Goal: Communication & Community: Answer question/provide support

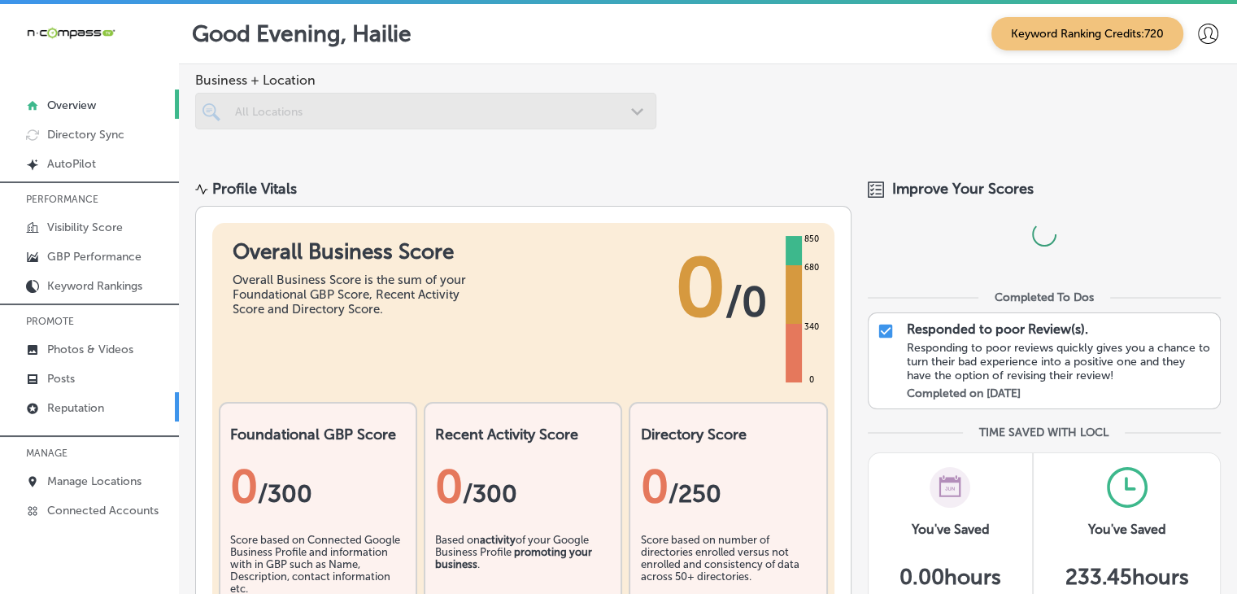
click at [130, 395] on link "Reputation" at bounding box center [89, 406] width 179 height 29
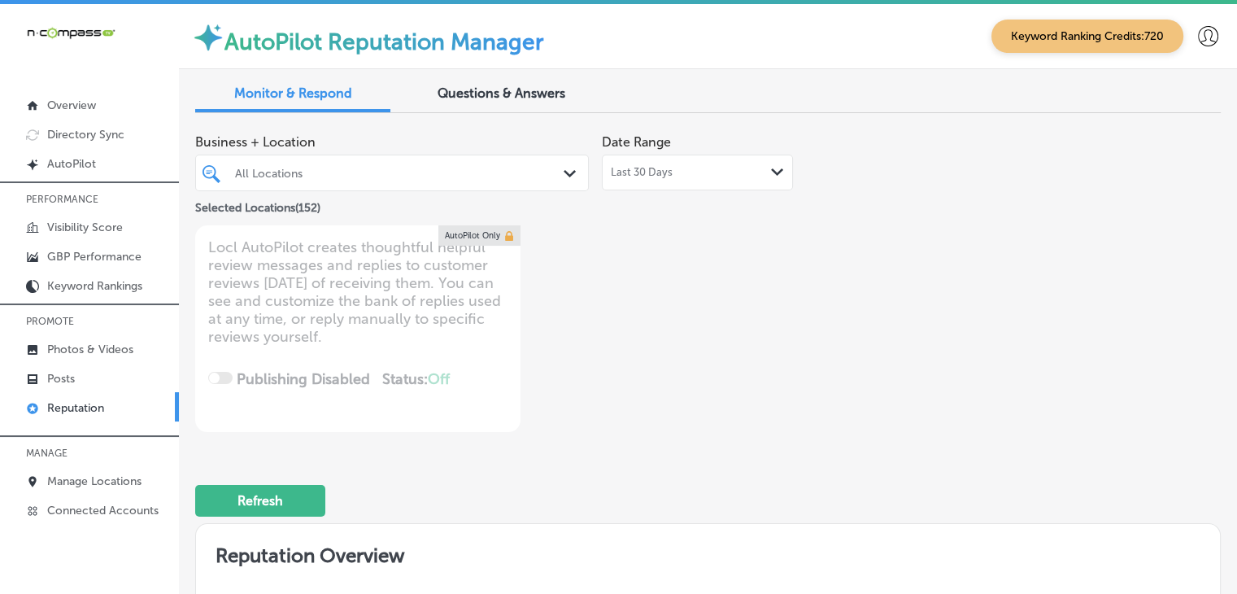
click at [611, 169] on span "Last 30 Days" at bounding box center [642, 172] width 62 height 13
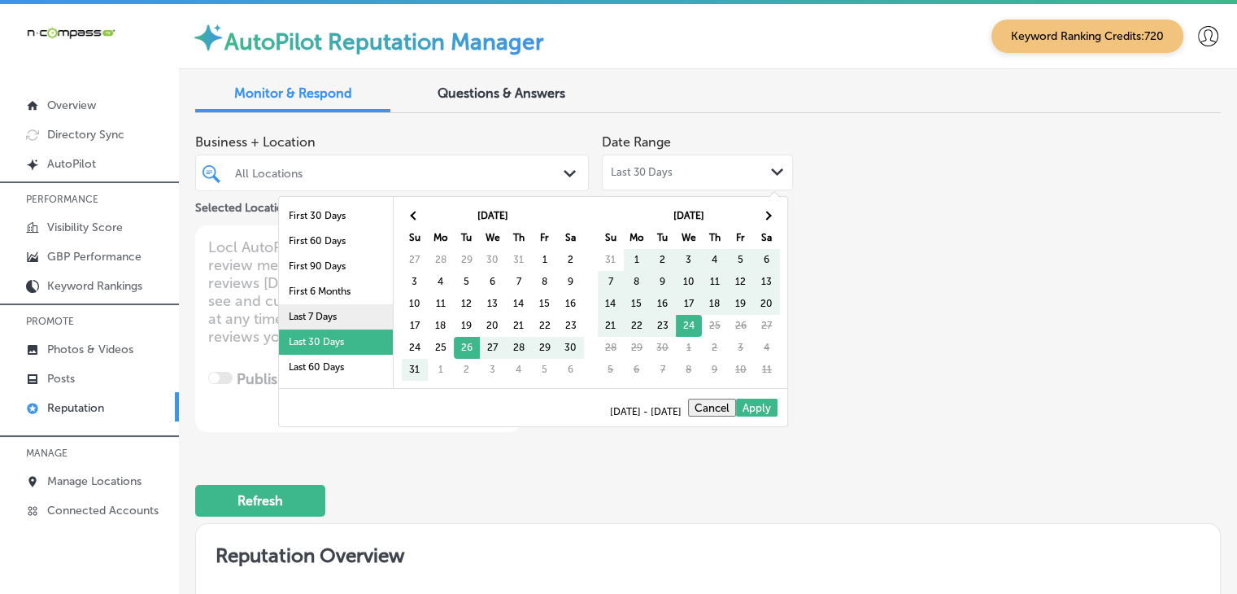
click at [357, 311] on li "Last 7 Days" at bounding box center [336, 316] width 114 height 25
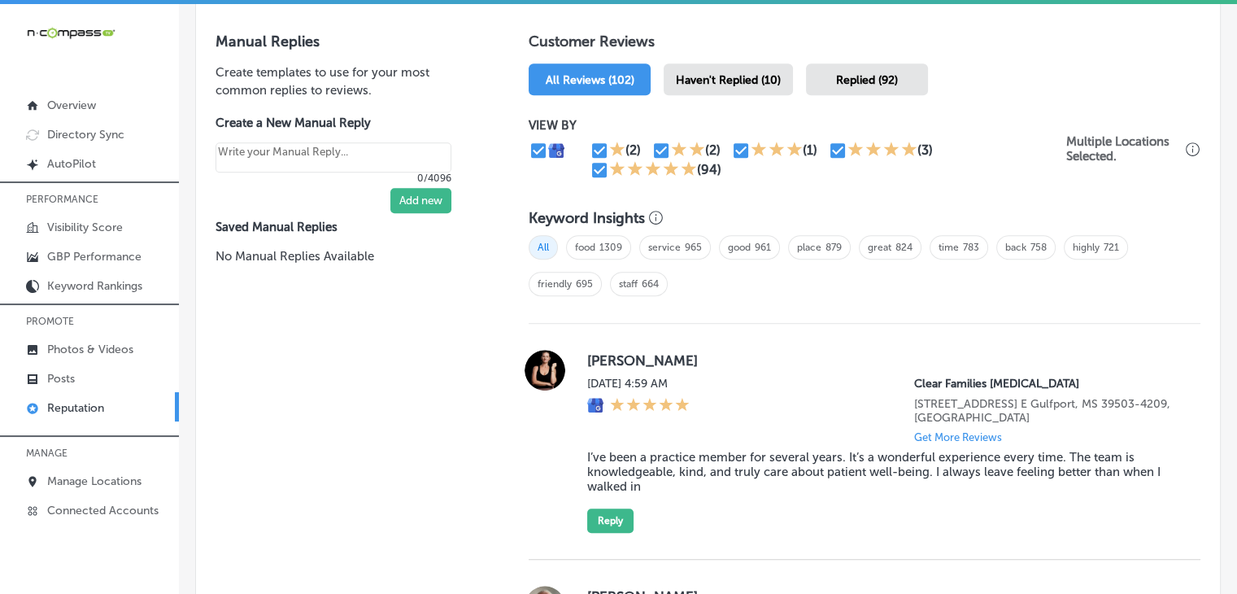
scroll to position [975, 0]
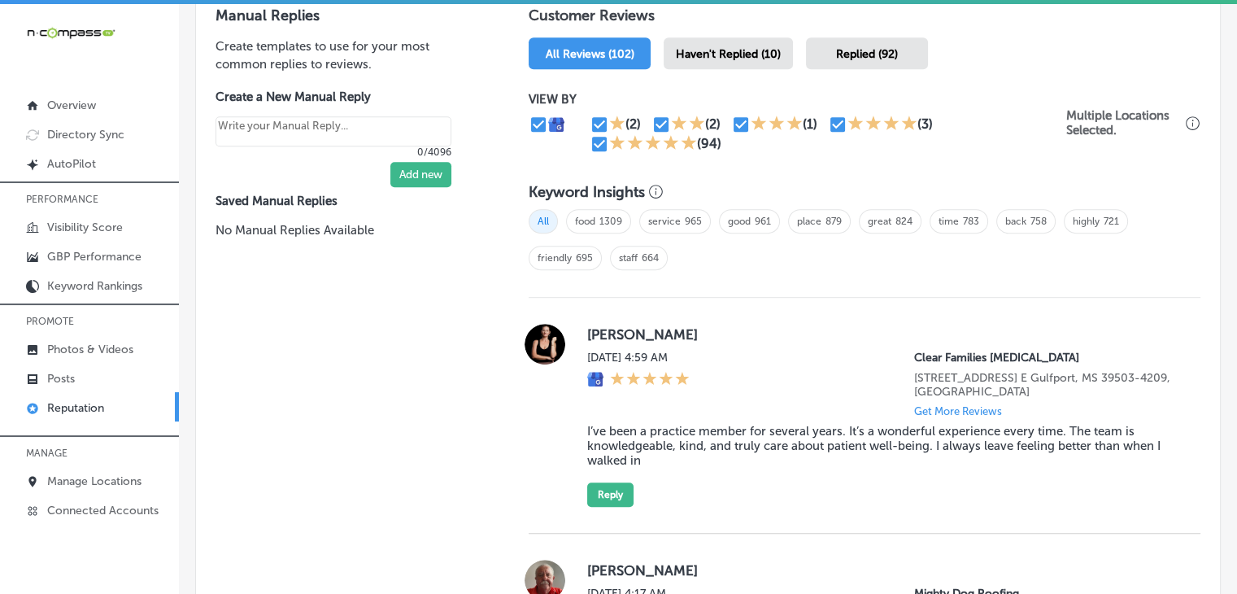
click at [740, 56] on span "Haven't Replied (10)" at bounding box center [728, 54] width 105 height 14
type textarea "x"
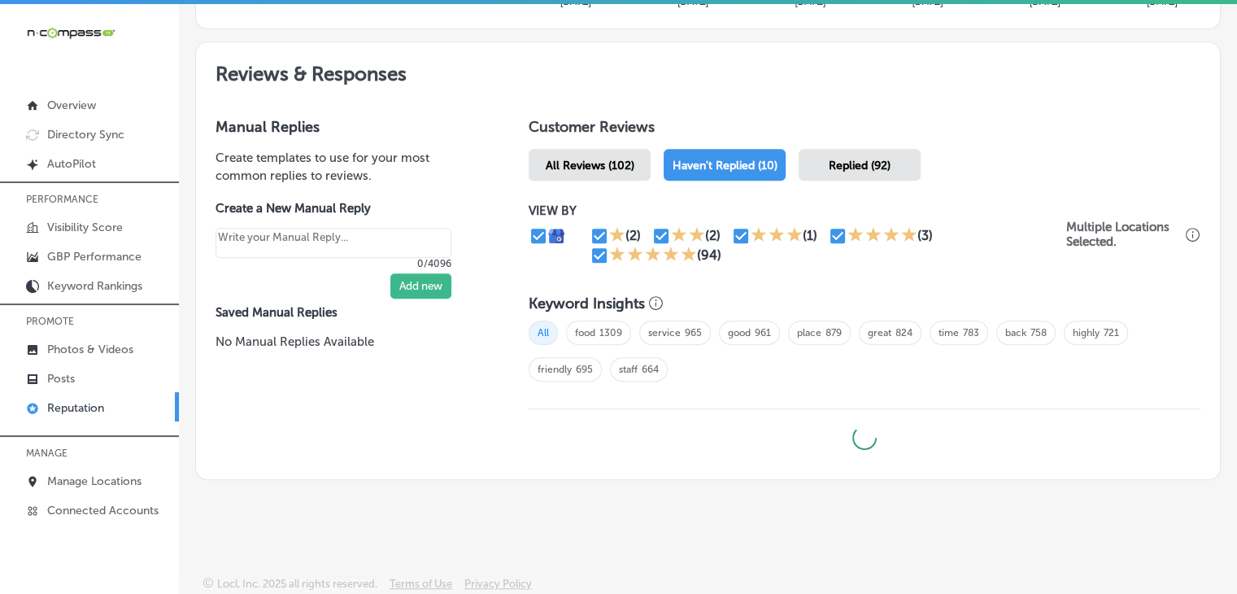
scroll to position [861, 0]
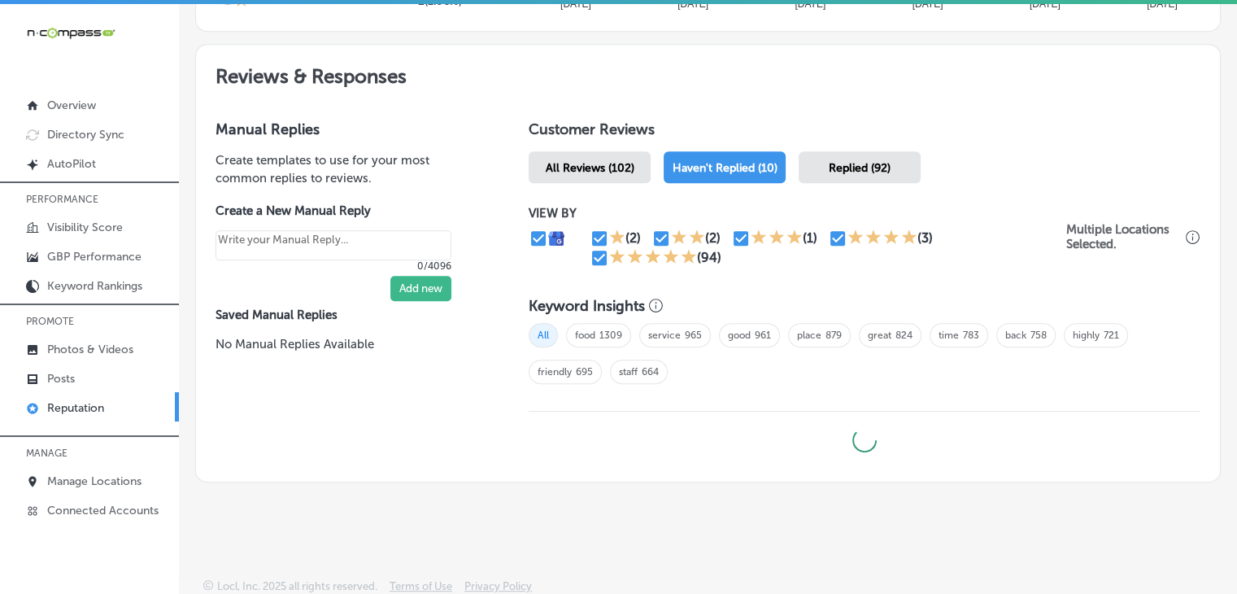
click at [591, 237] on input "checkbox" at bounding box center [600, 239] width 20 height 20
checkbox input "false"
type textarea "x"
click at [593, 241] on input "checkbox" at bounding box center [600, 239] width 20 height 20
checkbox input "true"
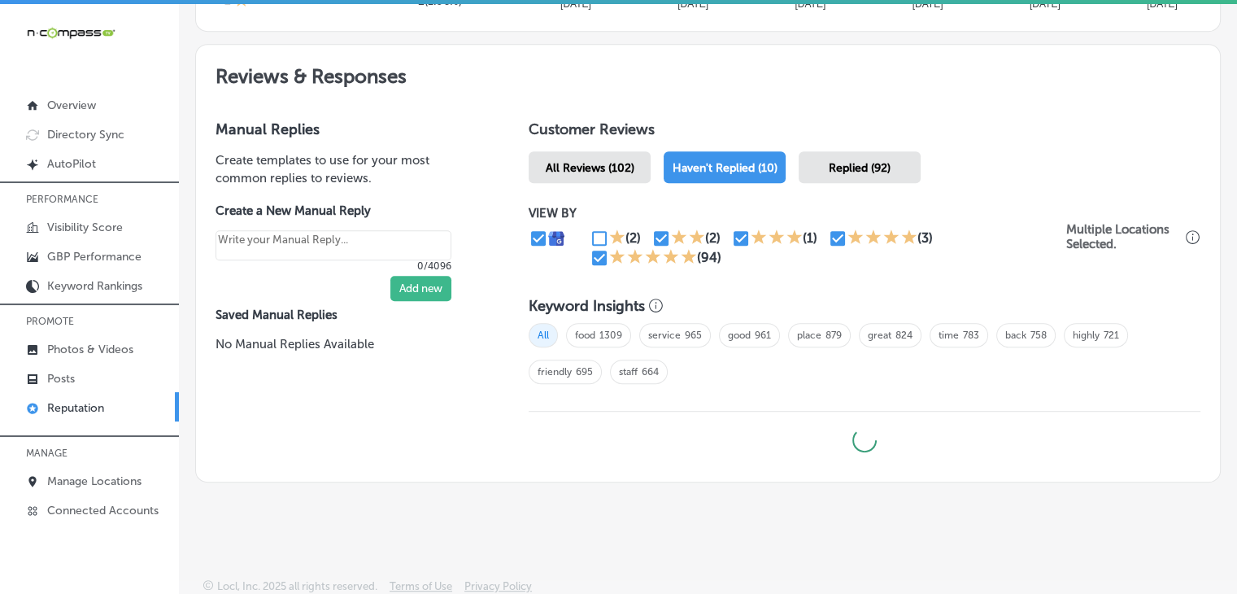
type textarea "x"
click at [596, 248] on input "checkbox" at bounding box center [600, 258] width 20 height 20
checkbox input "false"
type textarea "x"
click at [834, 235] on input "checkbox" at bounding box center [838, 239] width 20 height 20
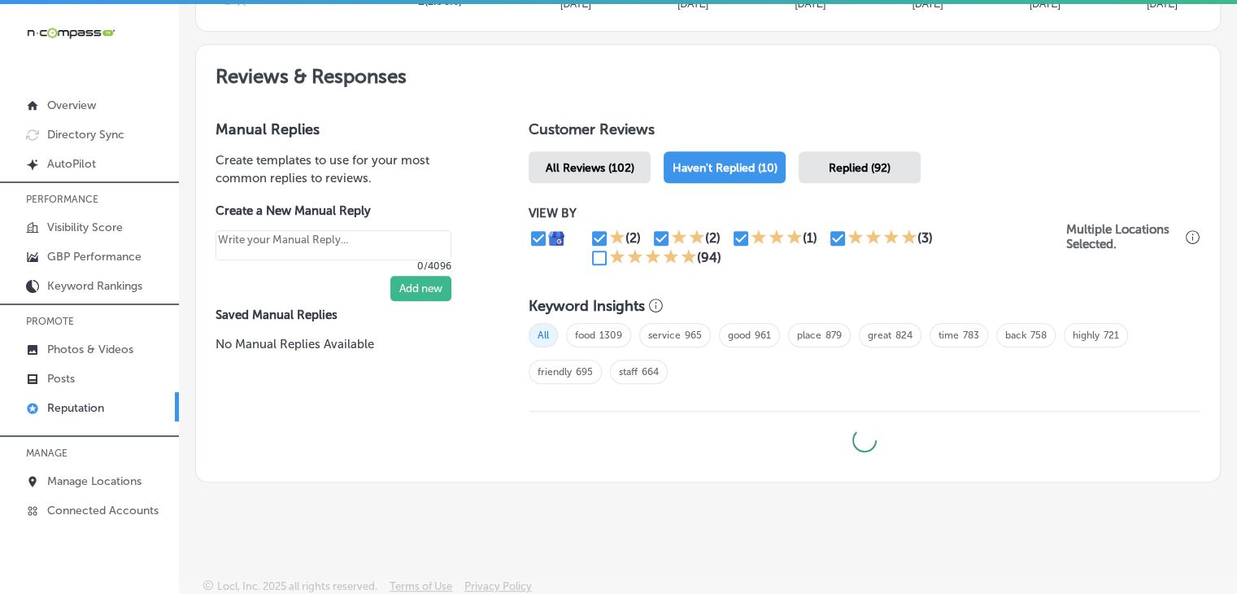
checkbox input "false"
type textarea "x"
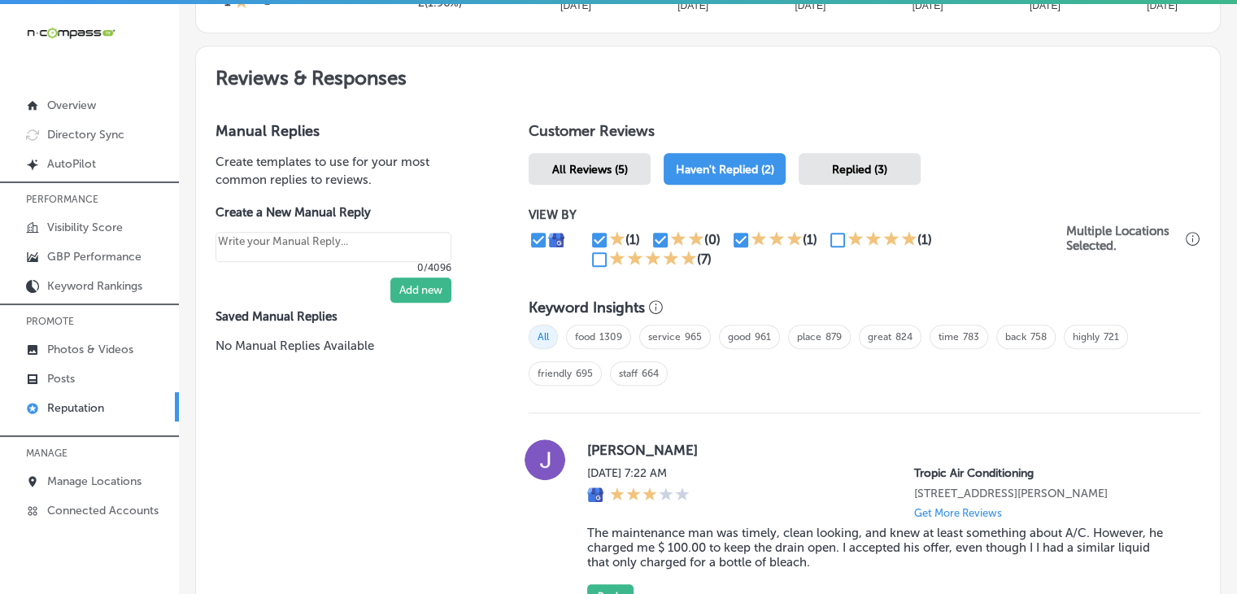
scroll to position [841, 0]
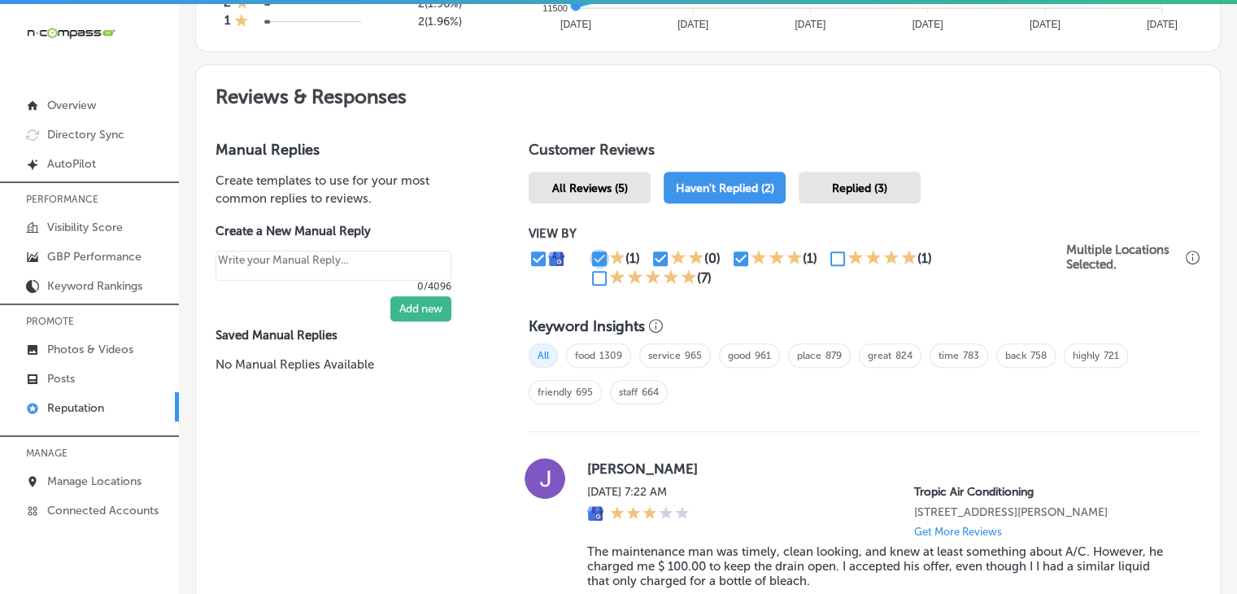
click at [599, 249] on input "checkbox" at bounding box center [600, 259] width 20 height 20
checkbox input "false"
type textarea "x"
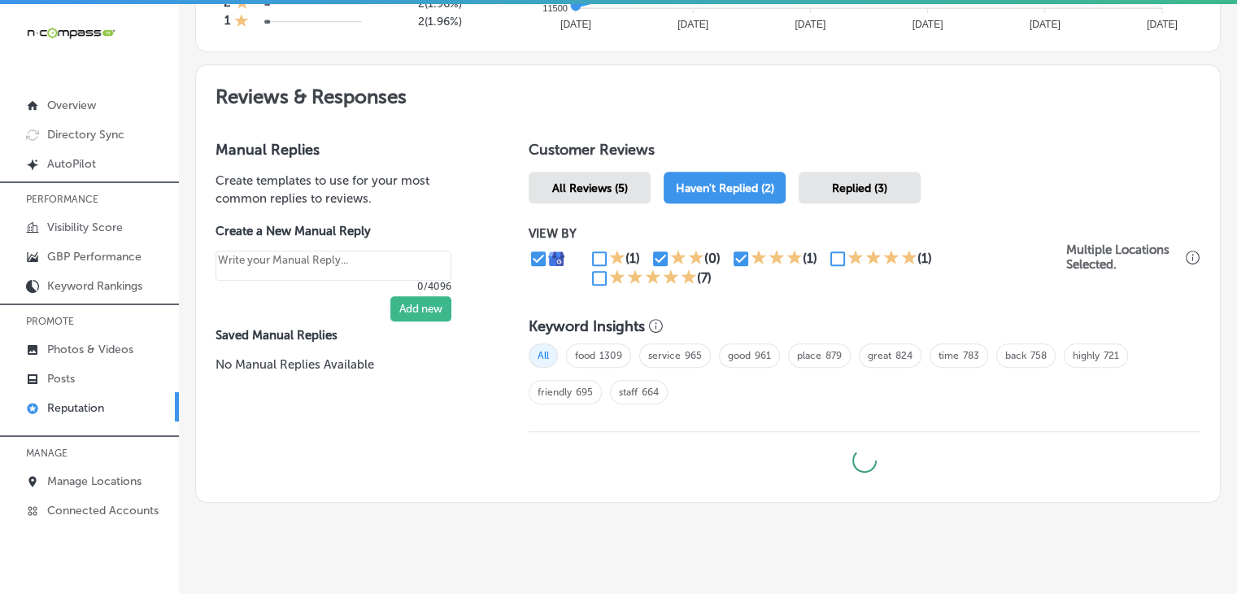
click at [663, 261] on input "checkbox" at bounding box center [661, 259] width 20 height 20
checkbox input "false"
type textarea "x"
click at [719, 259] on div "(0)" at bounding box center [691, 259] width 81 height 20
click at [735, 258] on input "checkbox" at bounding box center [741, 259] width 20 height 20
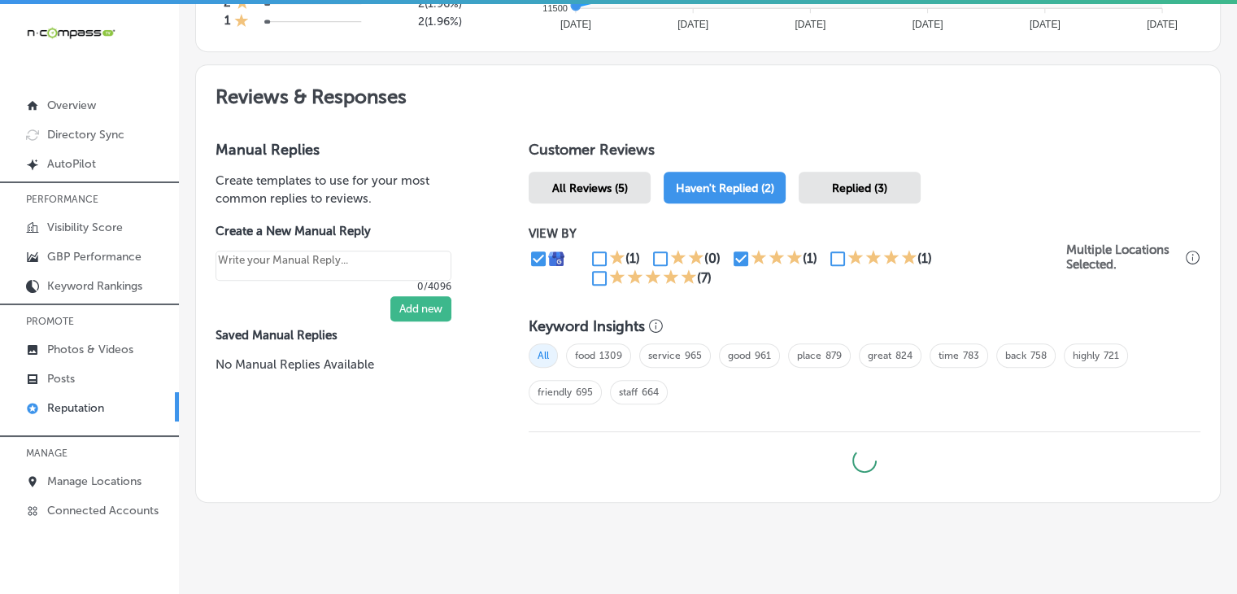
checkbox input "false"
type textarea "x"
drag, startPoint x: 837, startPoint y: 254, endPoint x: 823, endPoint y: 258, distance: 14.4
click at [838, 255] on input "checkbox" at bounding box center [838, 259] width 20 height 20
checkbox input "true"
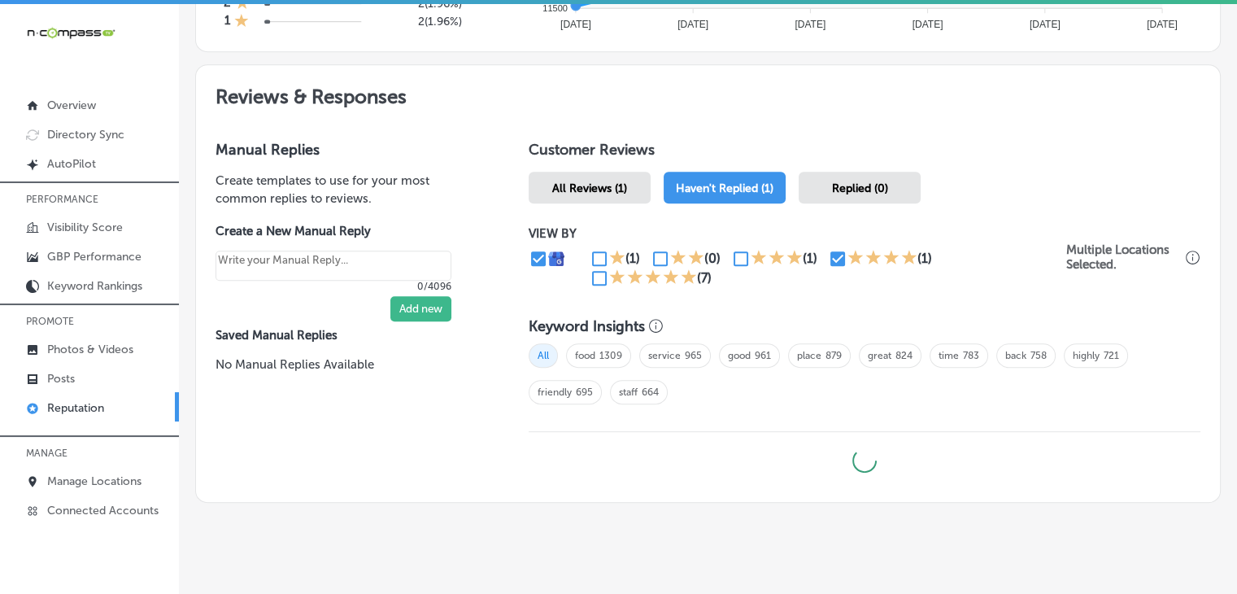
type textarea "x"
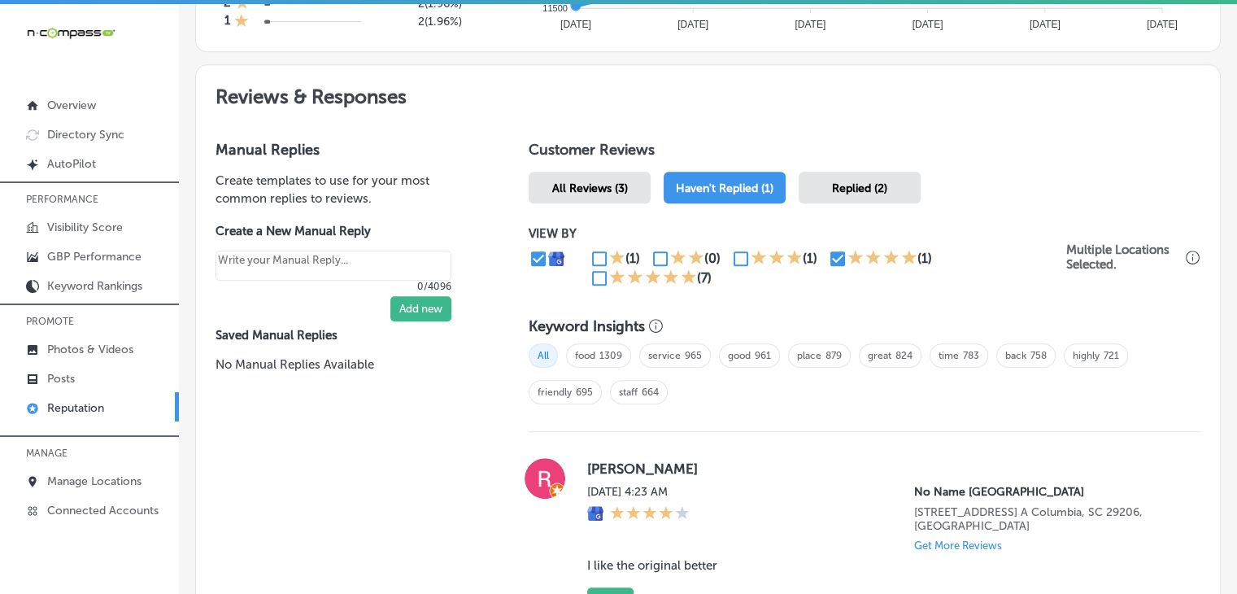
click at [602, 280] on input "checkbox" at bounding box center [600, 278] width 20 height 20
checkbox input "true"
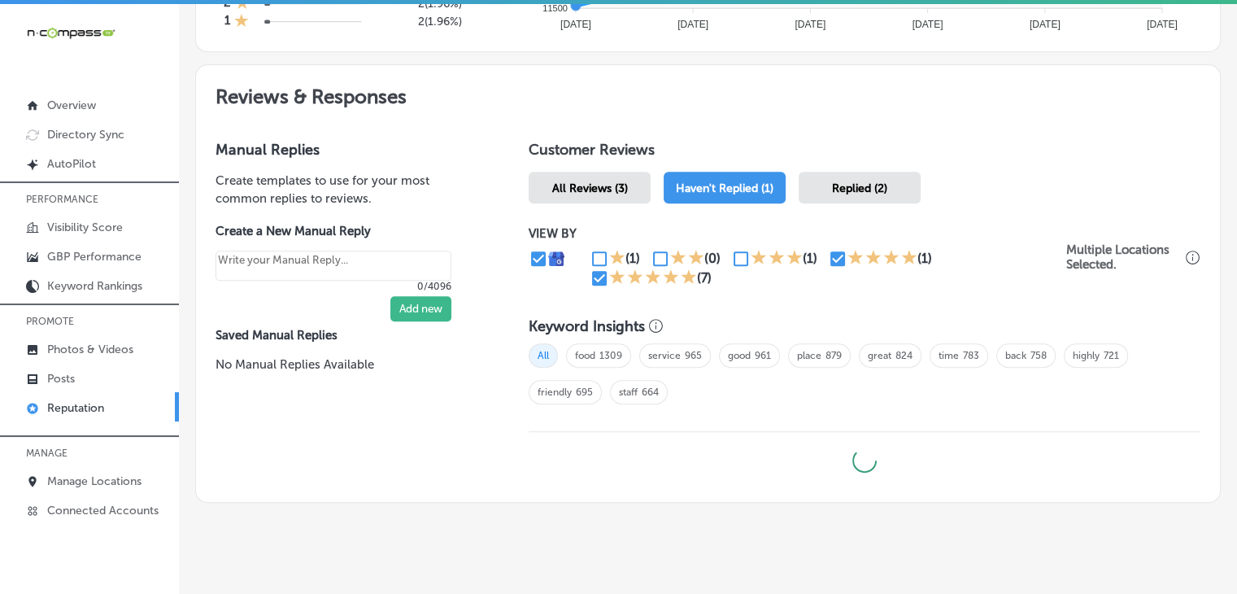
type textarea "x"
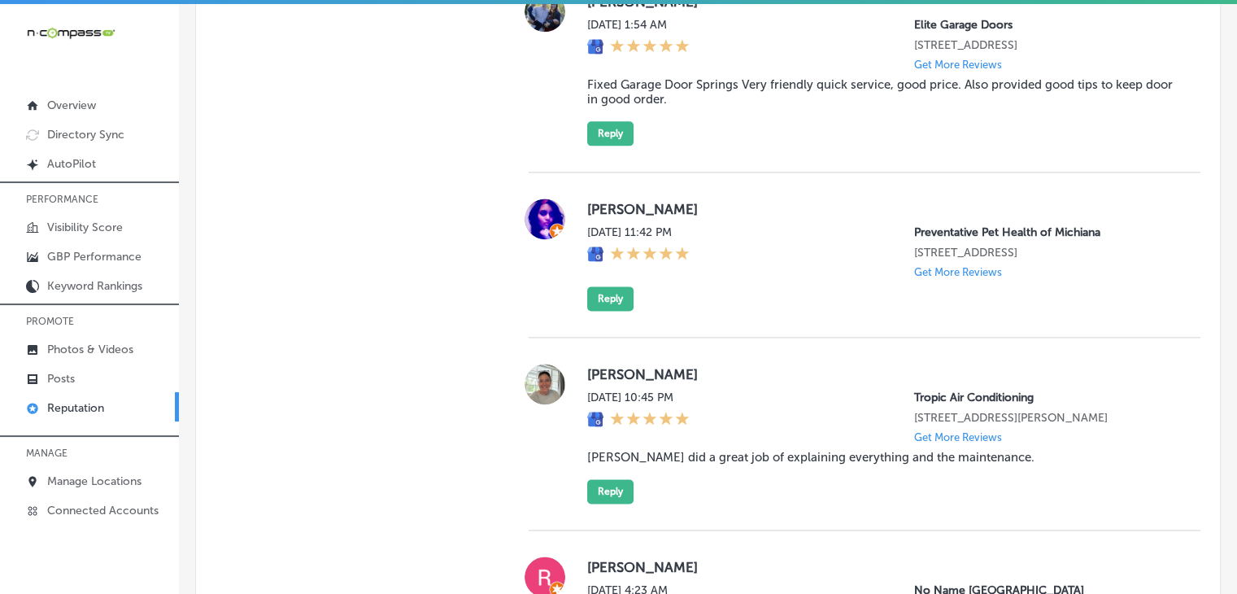
scroll to position [2305, 0]
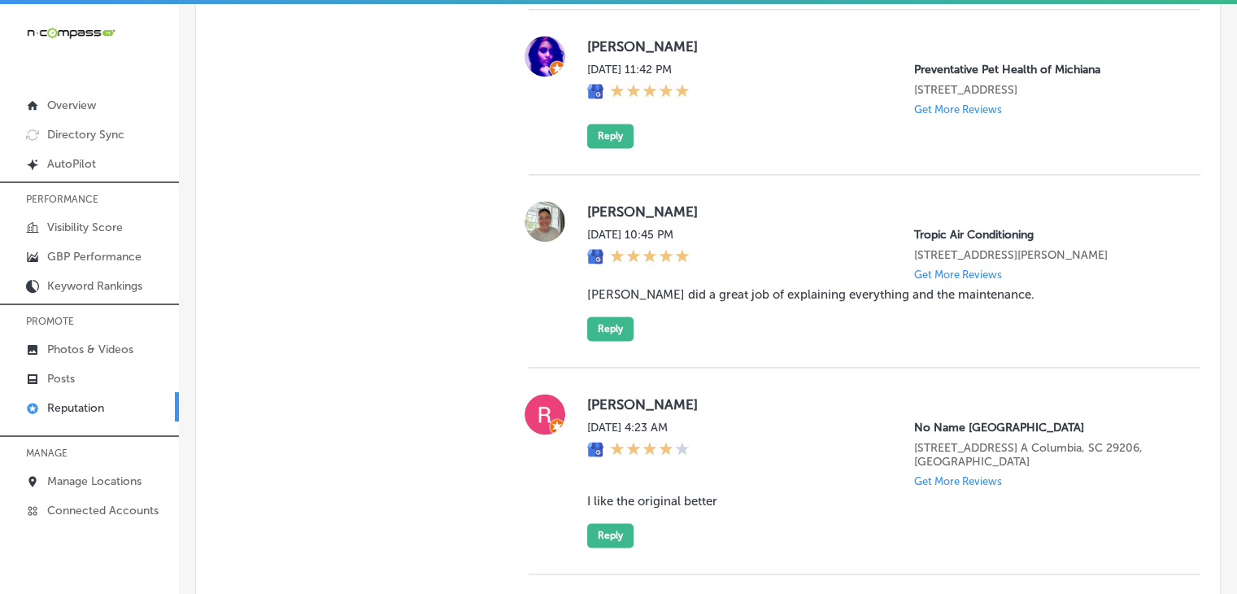
click at [741, 148] on div "[PERSON_NAME] [DATE] 11:42 PM Preventative Pet Health of Michiana [STREET_ADDRE…" at bounding box center [880, 92] width 587 height 112
click at [602, 115] on div "[DATE] 11:42 PM" at bounding box center [638, 89] width 102 height 53
click at [602, 148] on div "[PERSON_NAME] [DATE] 11:42 PM Preventative Pet Health of Michiana [STREET_ADDRE…" at bounding box center [880, 92] width 587 height 112
click at [603, 148] on button "Reply" at bounding box center [610, 136] width 46 height 24
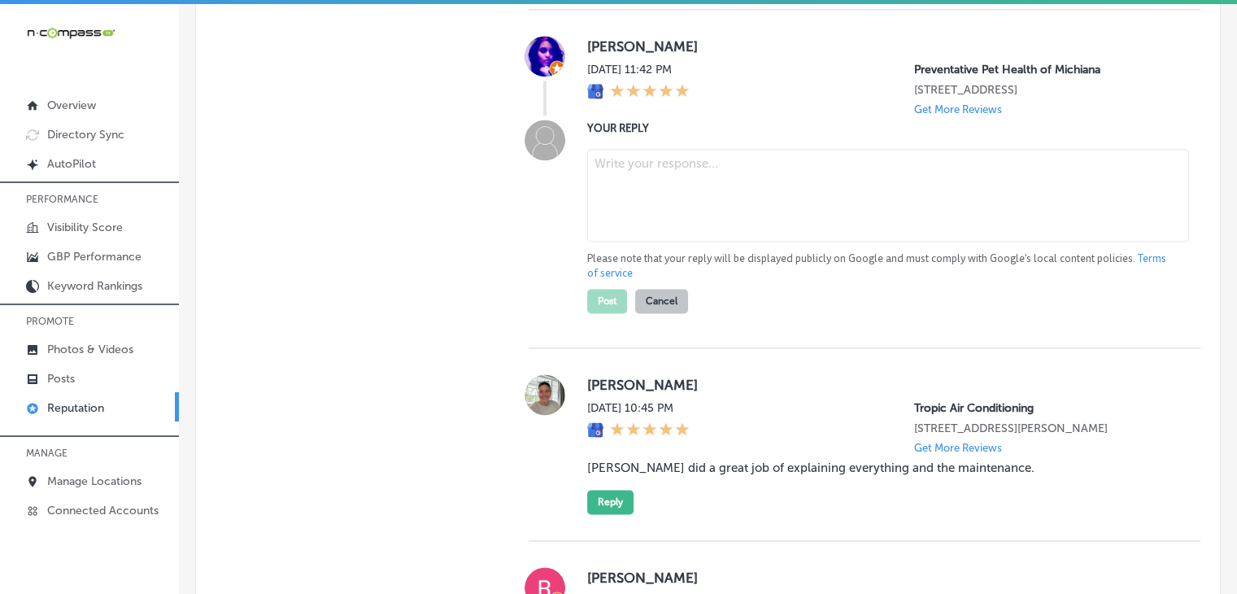
click at [618, 242] on textarea at bounding box center [888, 195] width 602 height 93
paste textarea "Thank you for the 5-star rating! We truly appreciate your support and are grate…"
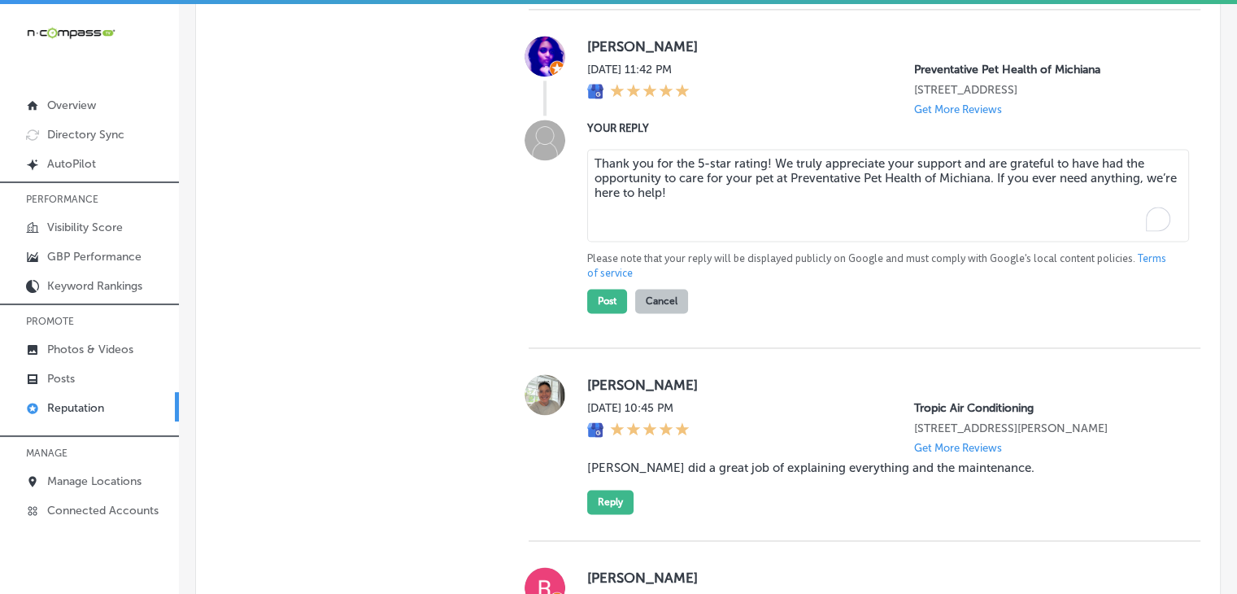
type textarea "Thank you for the 5-star rating! We truly appreciate your support and are grate…"
type textarea "x"
click at [762, 203] on textarea "Thank you for the 5-star rating! We truly appreciate your support and are grate…" at bounding box center [888, 195] width 602 height 93
type textarea "Thank you for the 5-star rating, [PERSON_NAME]! We truly appreciate your suppor…"
click at [598, 313] on button "Post" at bounding box center [607, 301] width 40 height 24
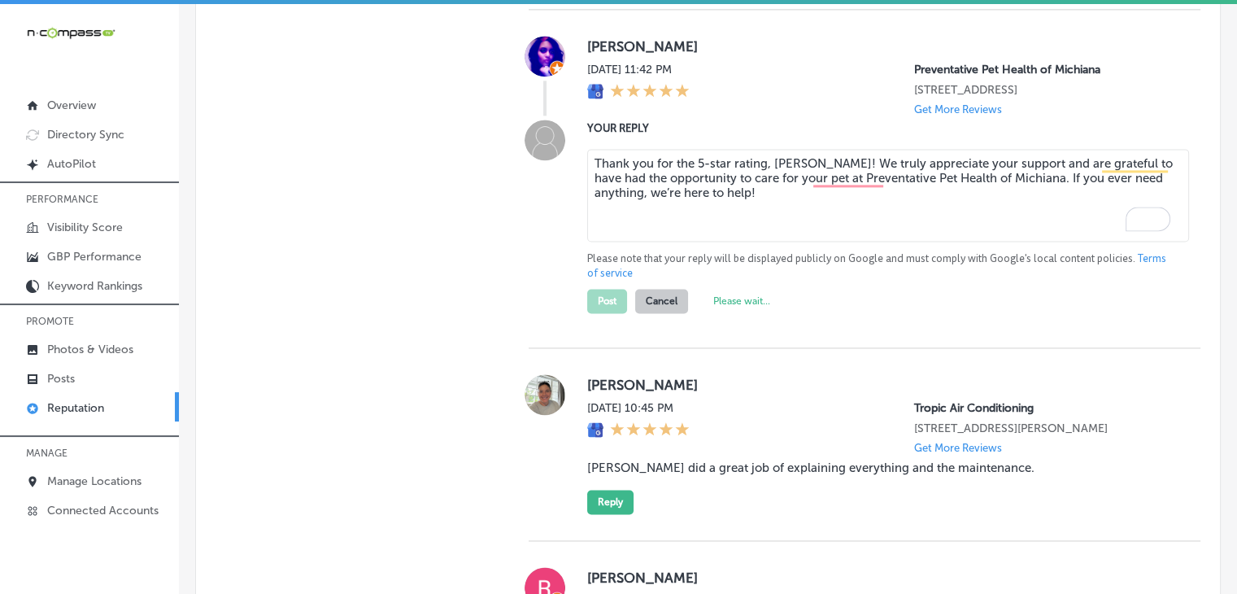
scroll to position [2651, 0]
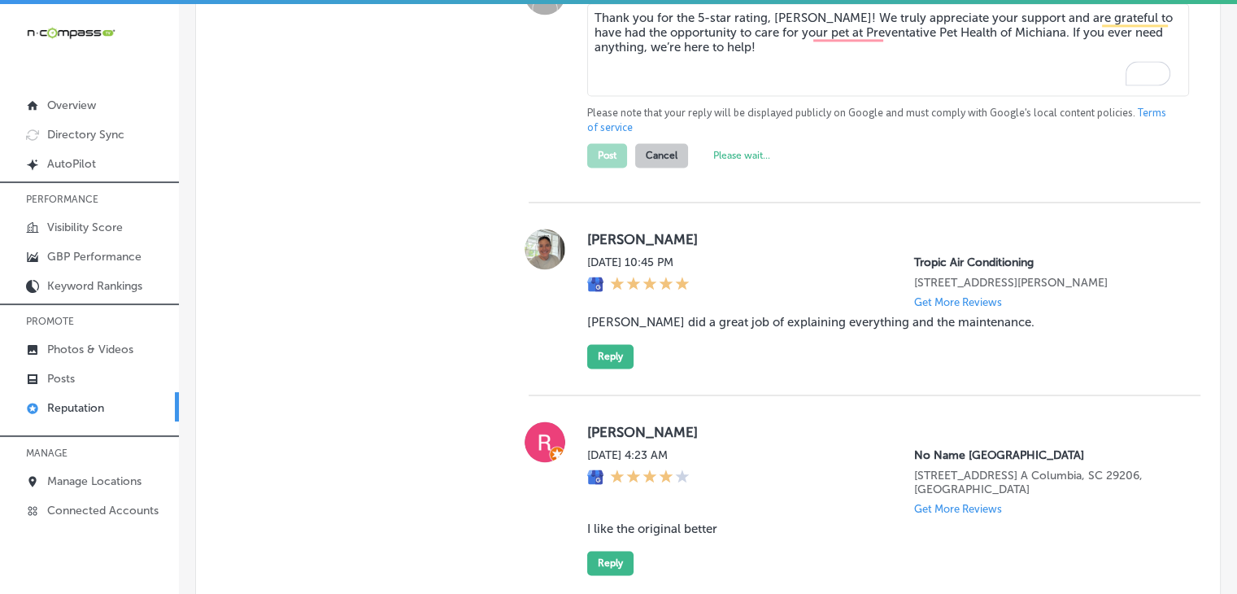
type textarea "x"
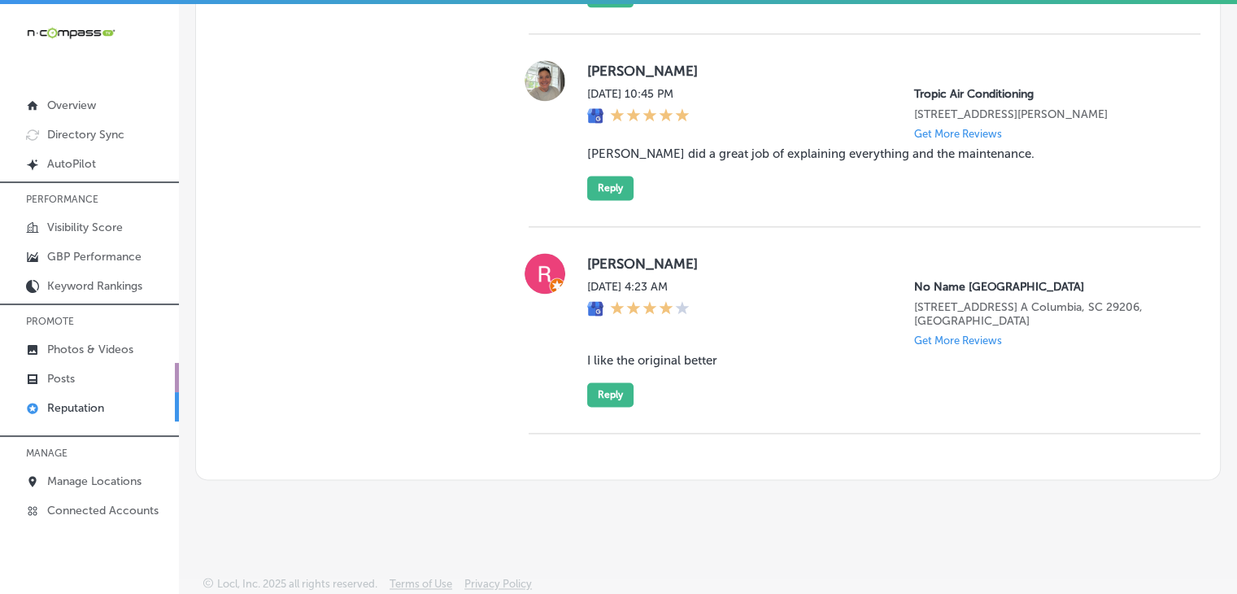
click at [104, 374] on link "Posts" at bounding box center [89, 377] width 179 height 29
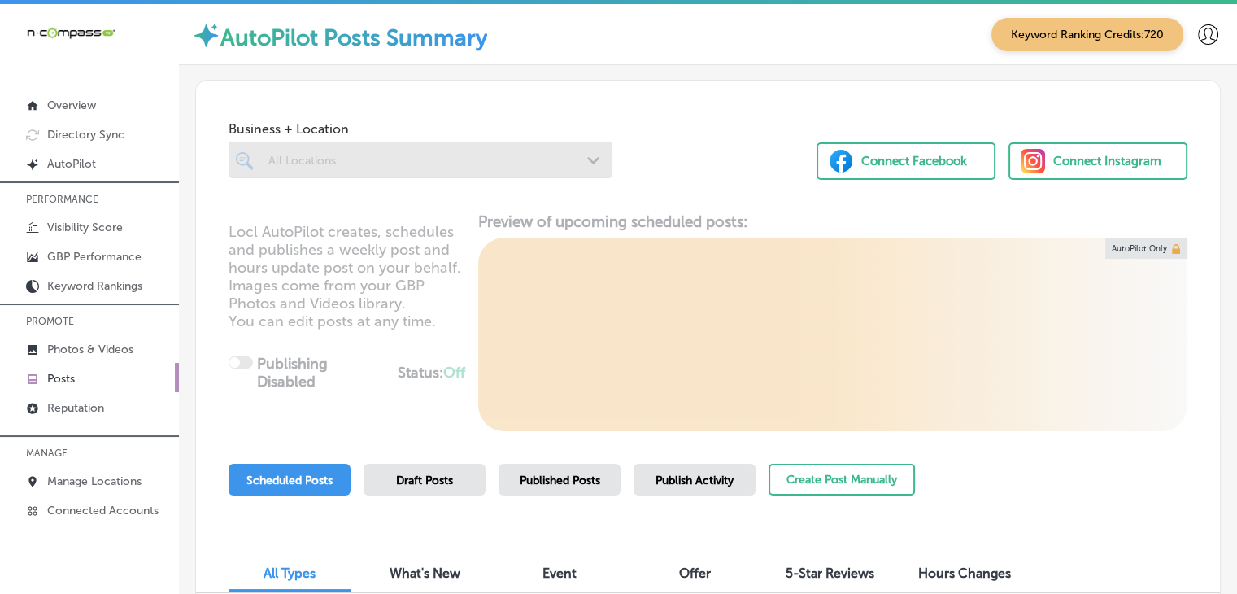
click at [709, 476] on span "Publish Activity" at bounding box center [695, 480] width 78 height 14
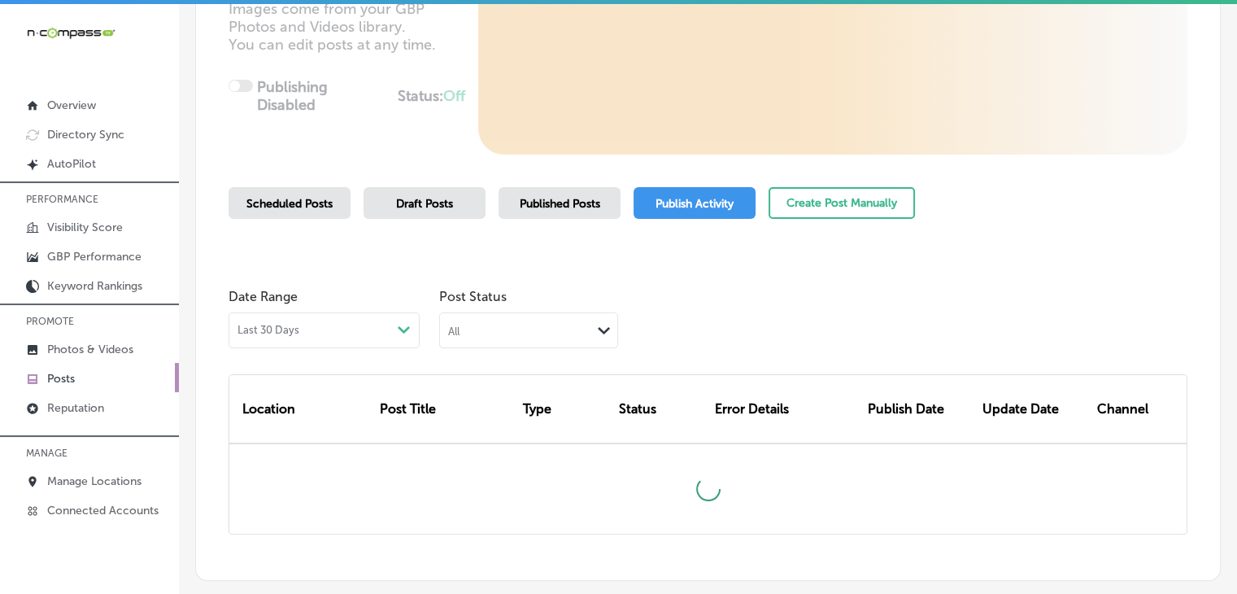
scroll to position [325, 0]
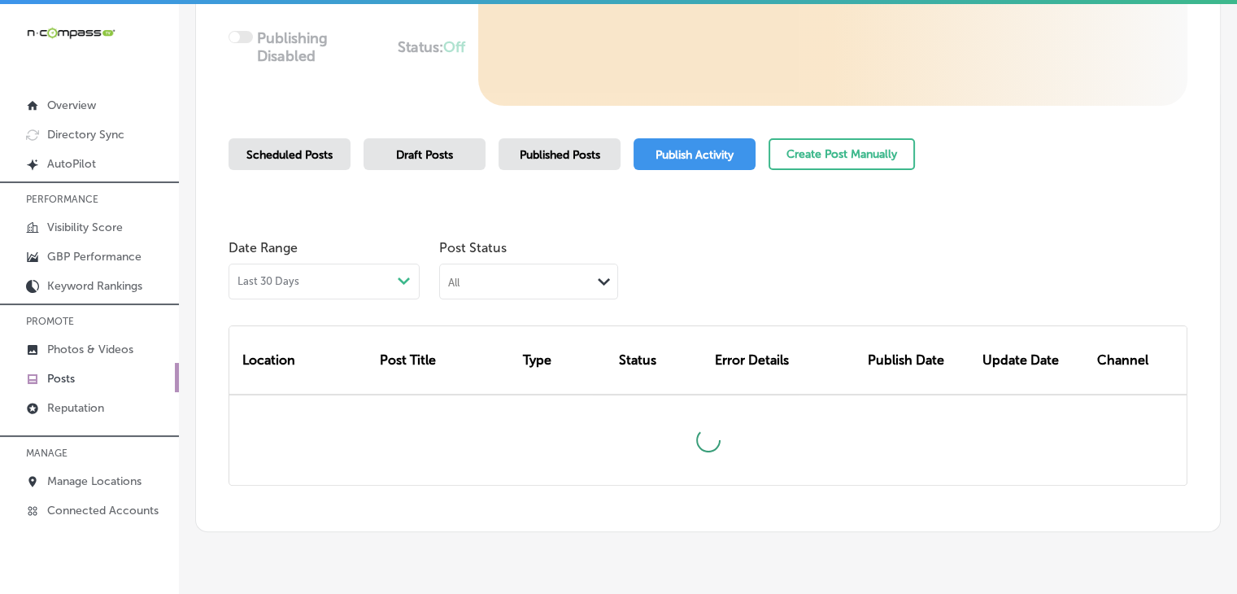
click at [349, 295] on div "Last 30 Days Path Created with Sketch." at bounding box center [324, 282] width 191 height 36
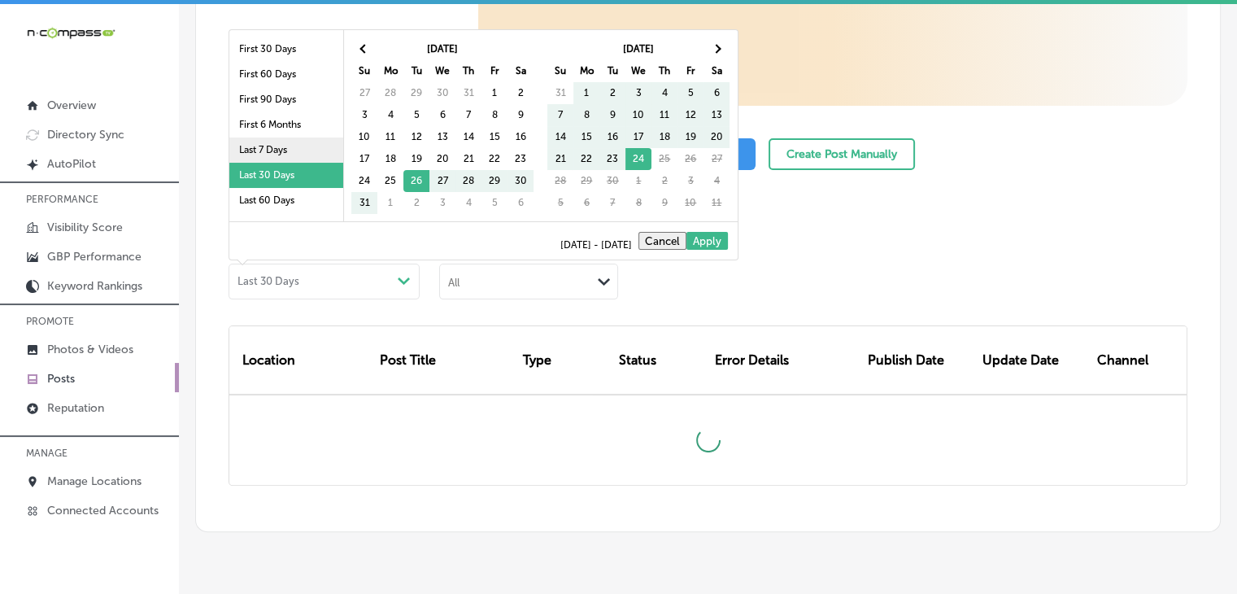
click at [327, 146] on li "Last 7 Days" at bounding box center [286, 149] width 114 height 25
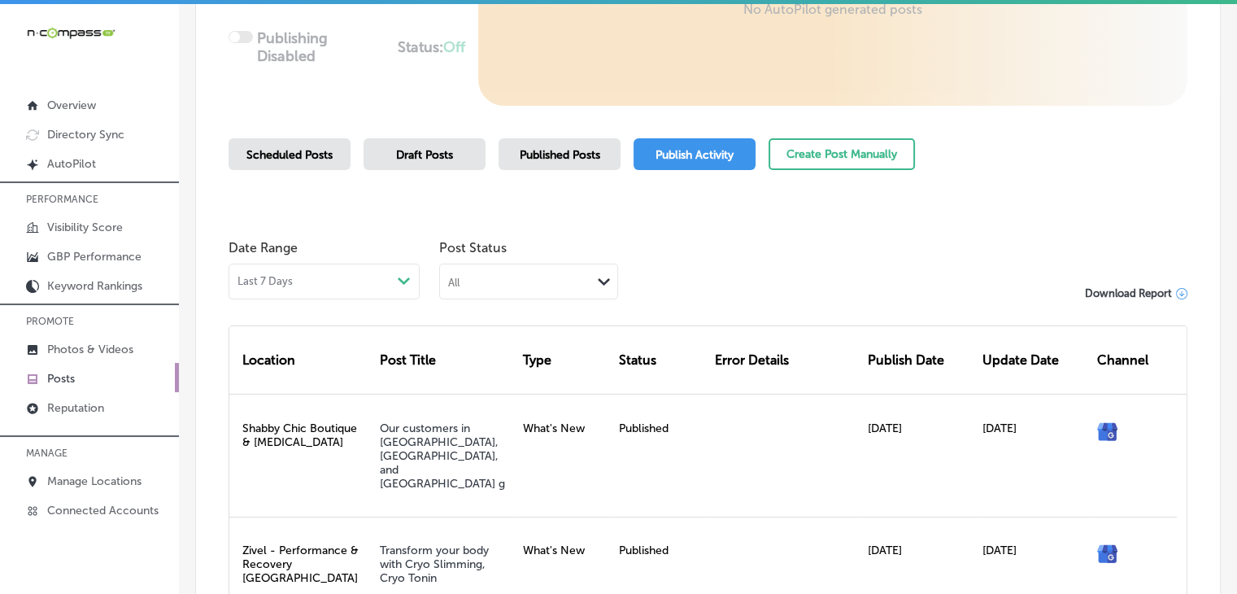
click at [492, 277] on div "All" at bounding box center [515, 280] width 151 height 15
drag, startPoint x: 491, startPoint y: 363, endPoint x: 534, endPoint y: 364, distance: 42.3
click at [491, 364] on div "Failed" at bounding box center [528, 362] width 177 height 24
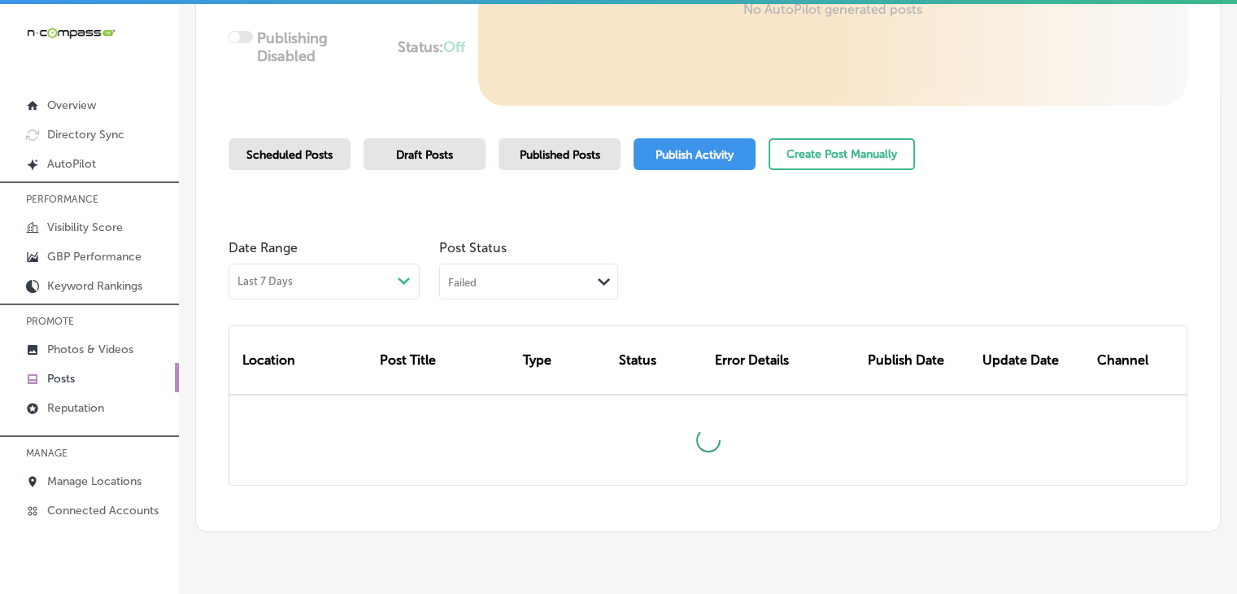
click at [293, 267] on div "Last 7 Days Path Created with Sketch." at bounding box center [324, 282] width 191 height 36
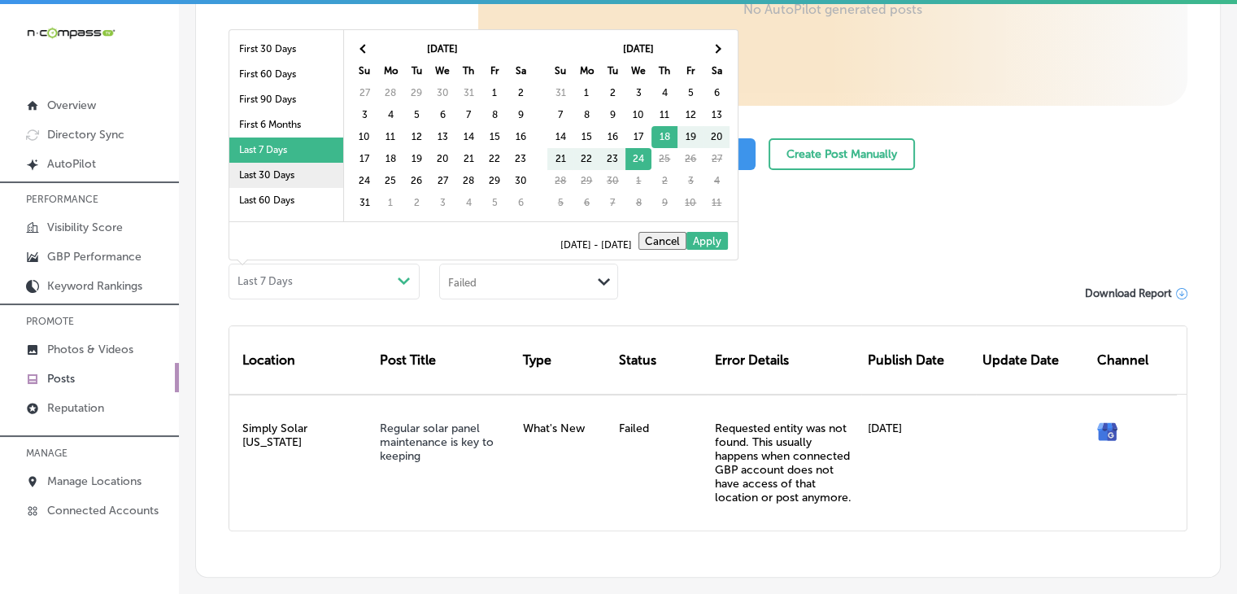
click at [291, 186] on li "Last 30 Days" at bounding box center [286, 175] width 114 height 25
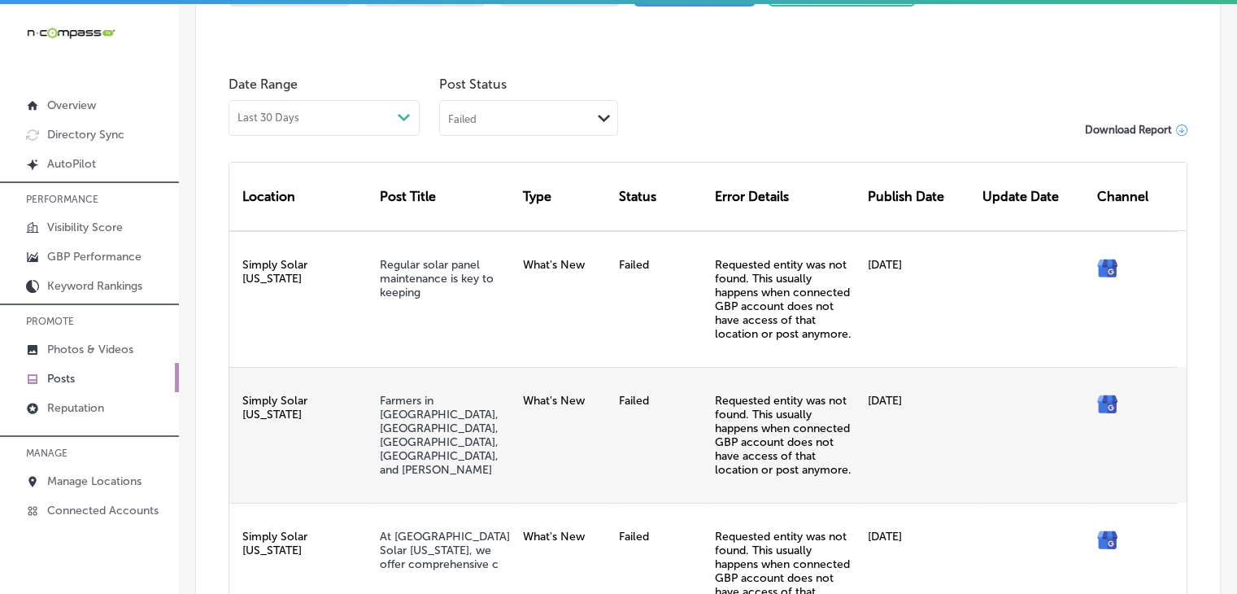
scroll to position [355, 0]
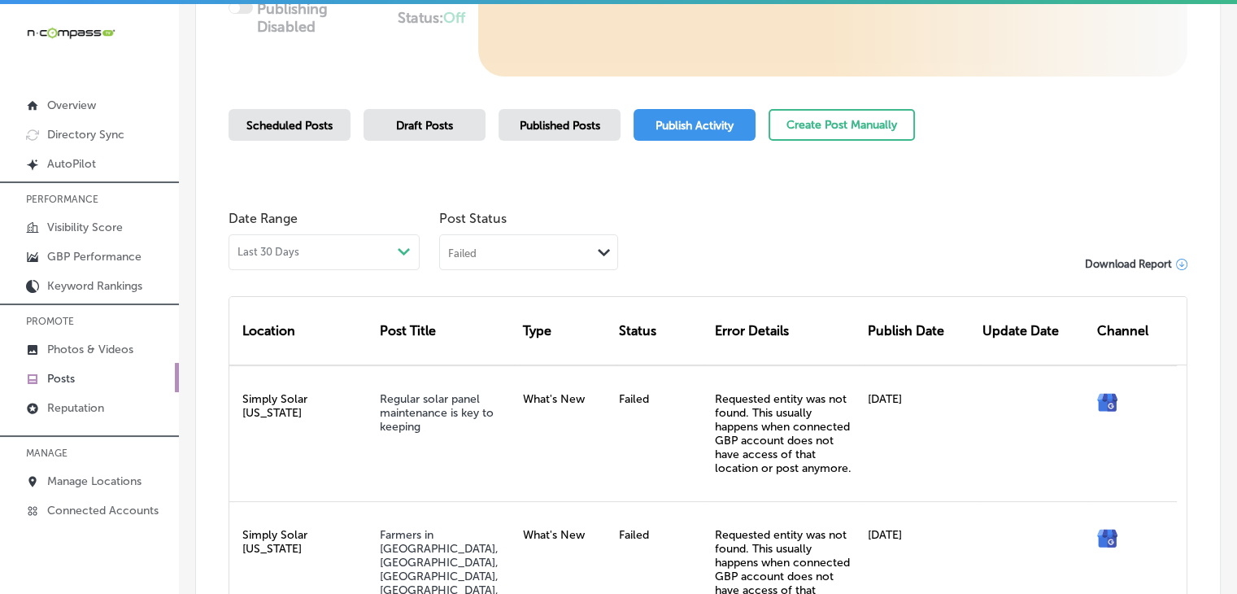
click at [543, 237] on div "Failed Path Created with Sketch." at bounding box center [528, 250] width 177 height 31
click at [484, 346] on div "Rejected By Google" at bounding box center [528, 356] width 177 height 24
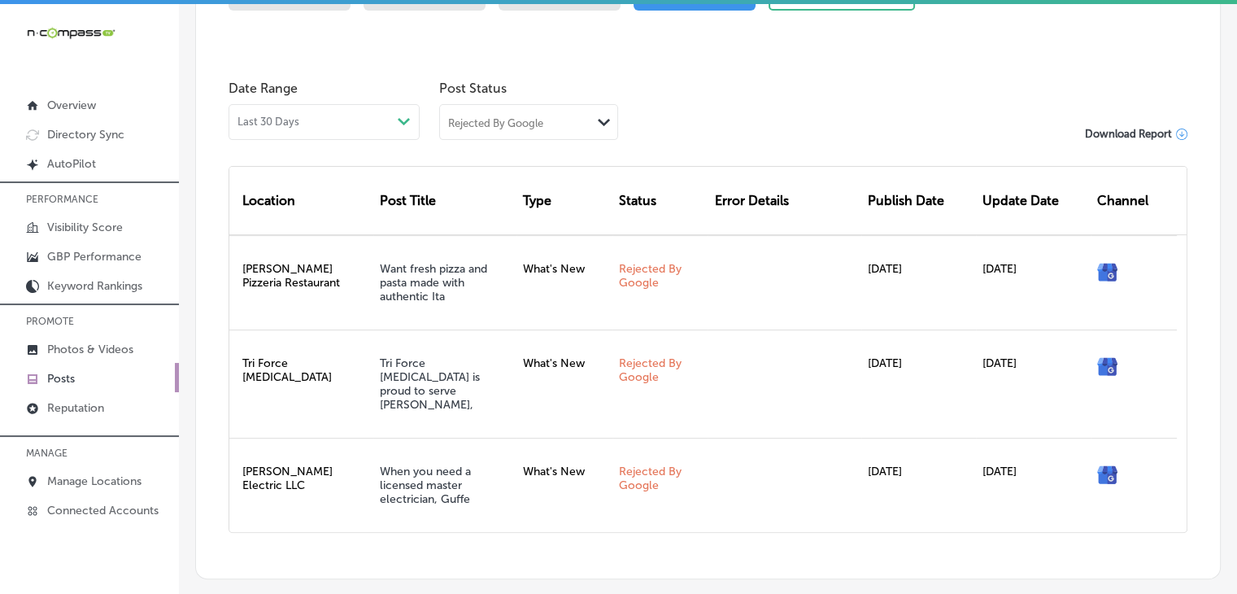
scroll to position [543, 0]
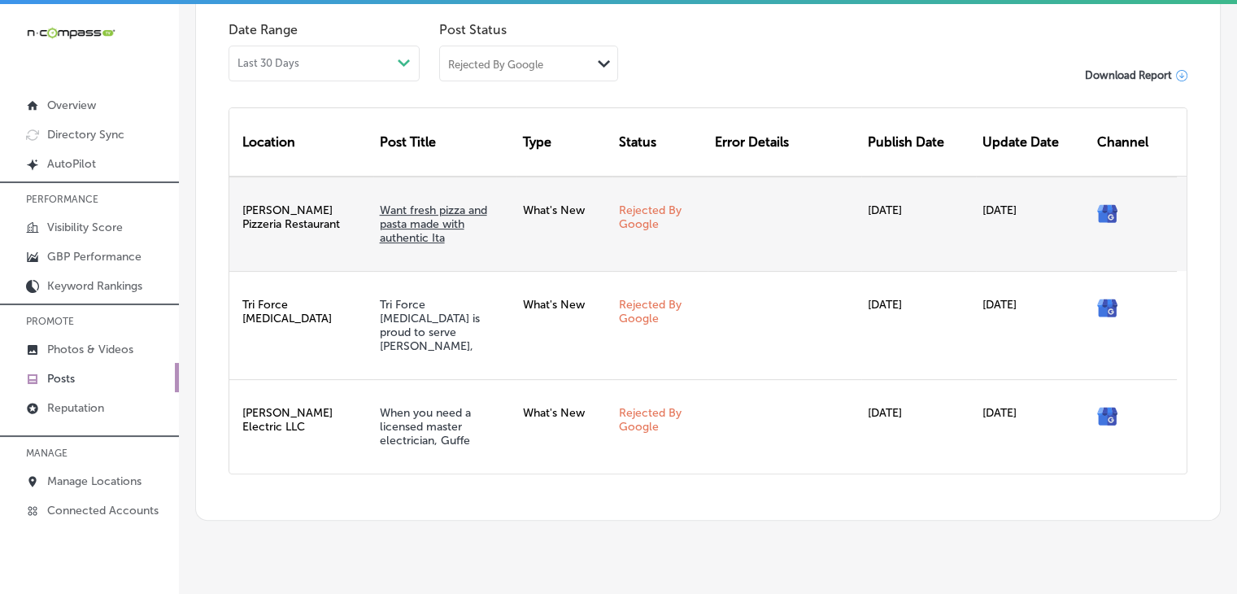
click at [416, 222] on link "Want fresh pizza and pasta made with authentic Ita" at bounding box center [433, 223] width 107 height 41
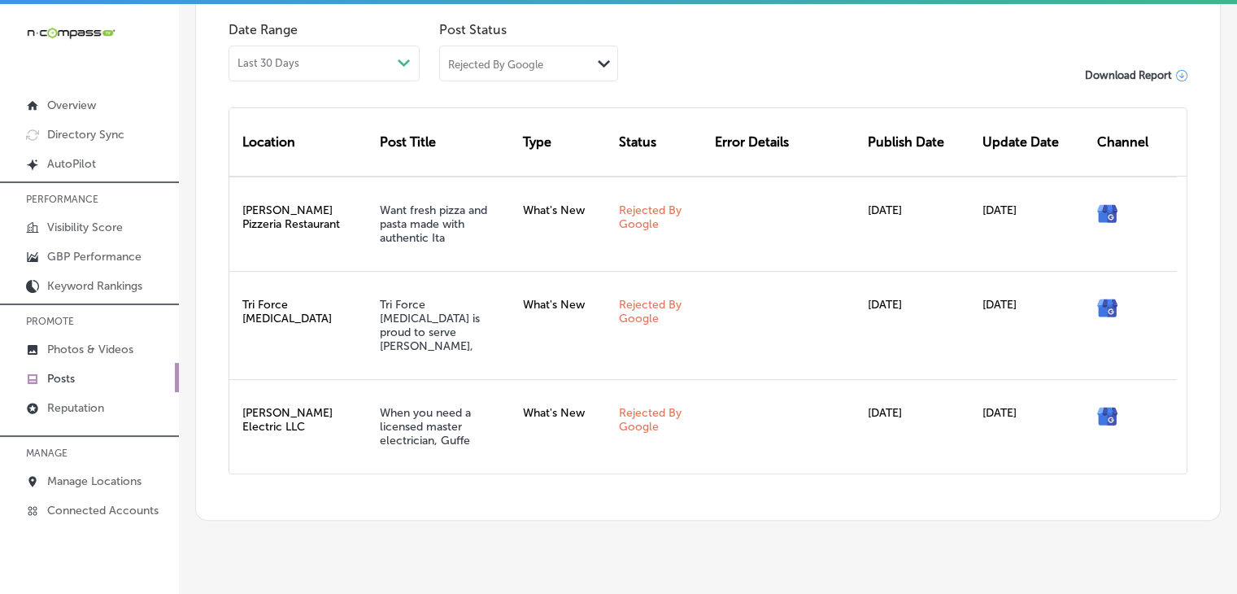
click at [96, 378] on link "Posts" at bounding box center [89, 377] width 179 height 29
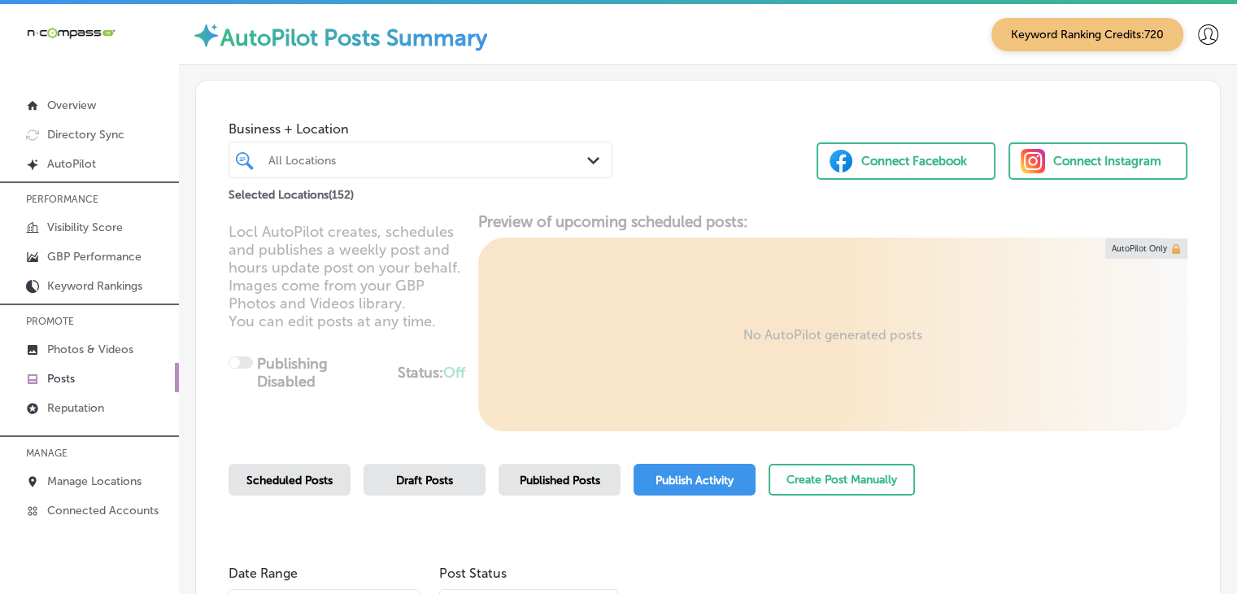
click at [476, 163] on div "All Locations" at bounding box center [428, 160] width 320 height 14
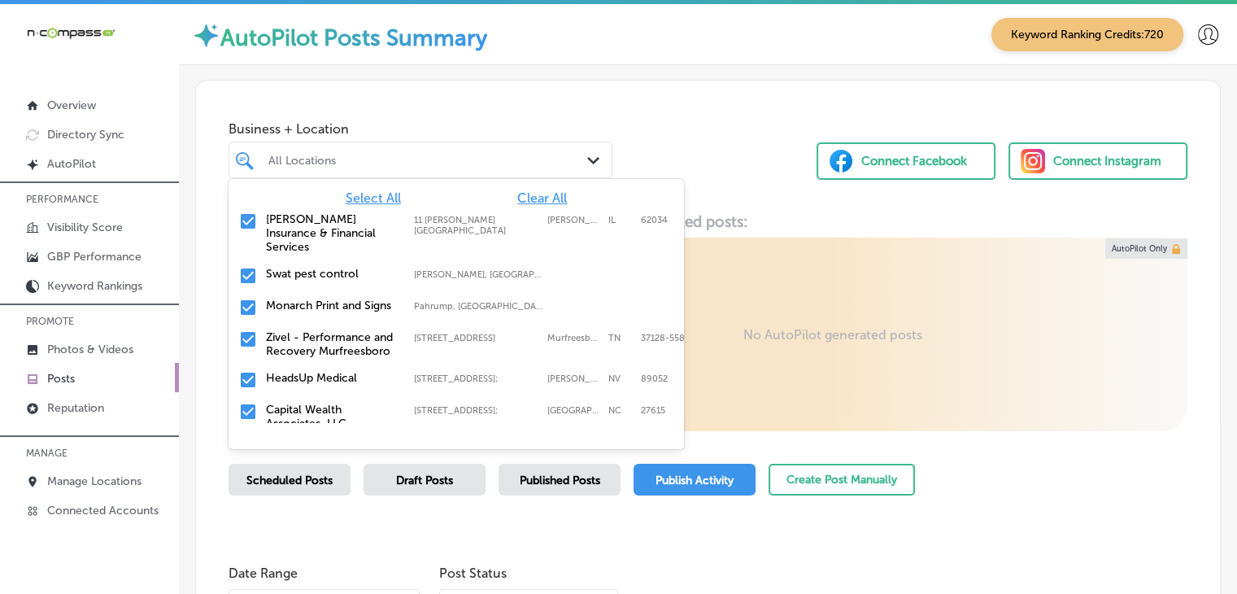
click at [541, 203] on span "Clear All" at bounding box center [542, 197] width 50 height 15
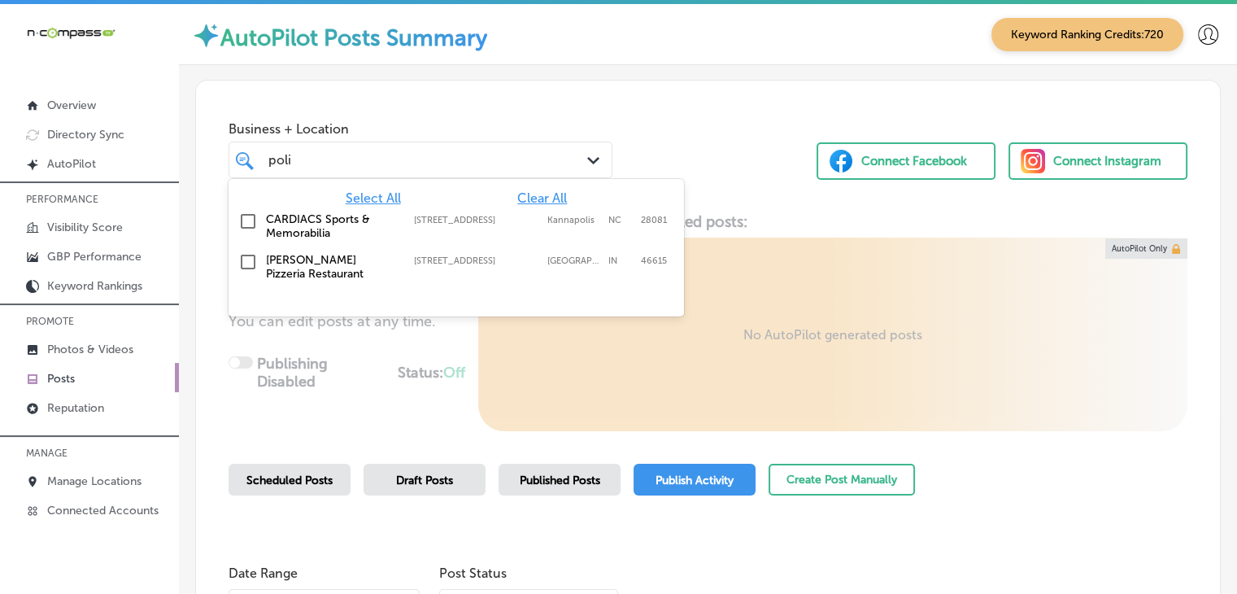
click at [494, 301] on div at bounding box center [456, 303] width 455 height 26
click at [507, 284] on div "[PERSON_NAME] Pizzeria Restaurant [STREET_ADDRESS] [STREET_ADDRESS]" at bounding box center [456, 266] width 455 height 41
type input "poli"
click at [625, 131] on div "Business + Location option [STREET_ADDRESS]. option [STREET_ADDRESS]. 3 results…" at bounding box center [708, 143] width 1024 height 124
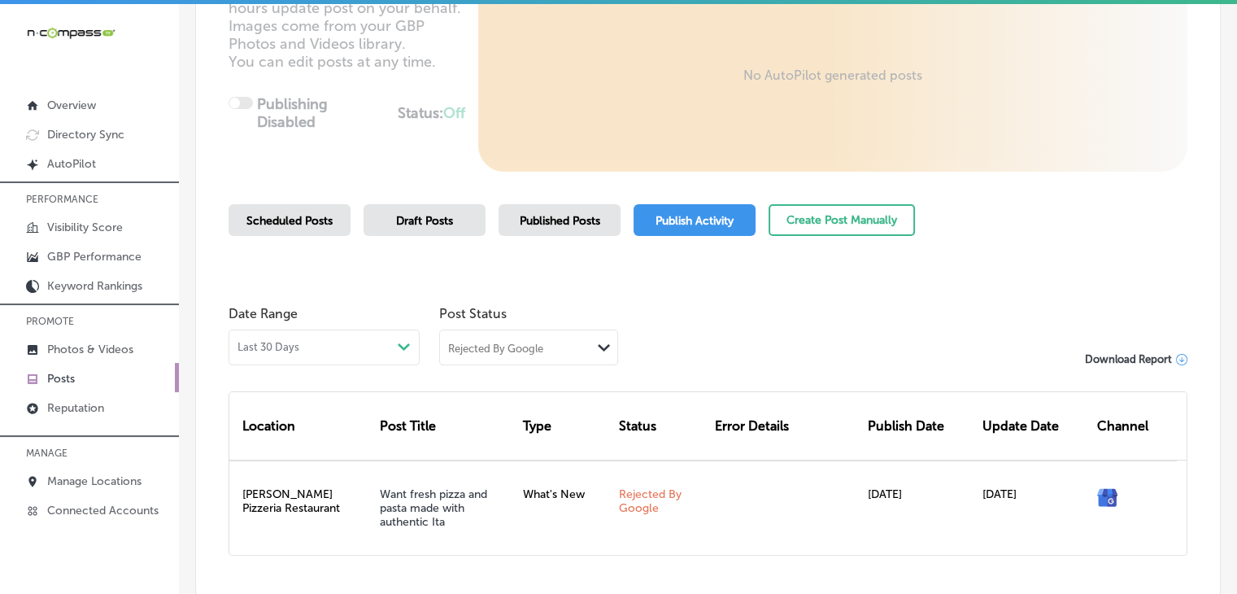
scroll to position [369, 0]
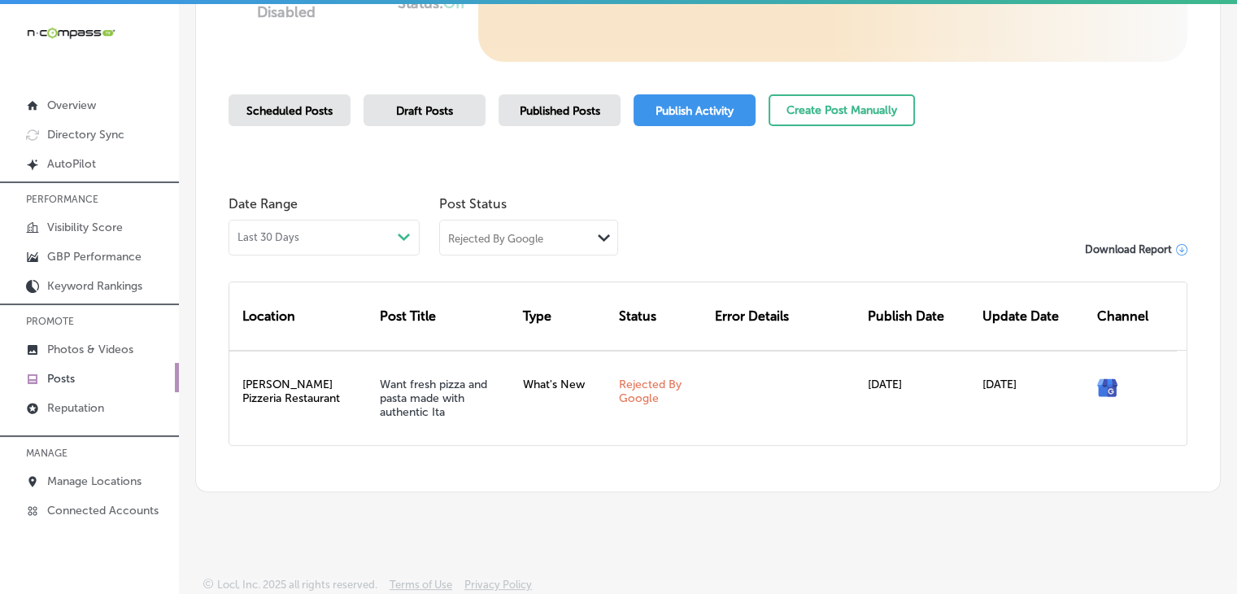
click at [532, 114] on span "Published Posts" at bounding box center [560, 111] width 81 height 14
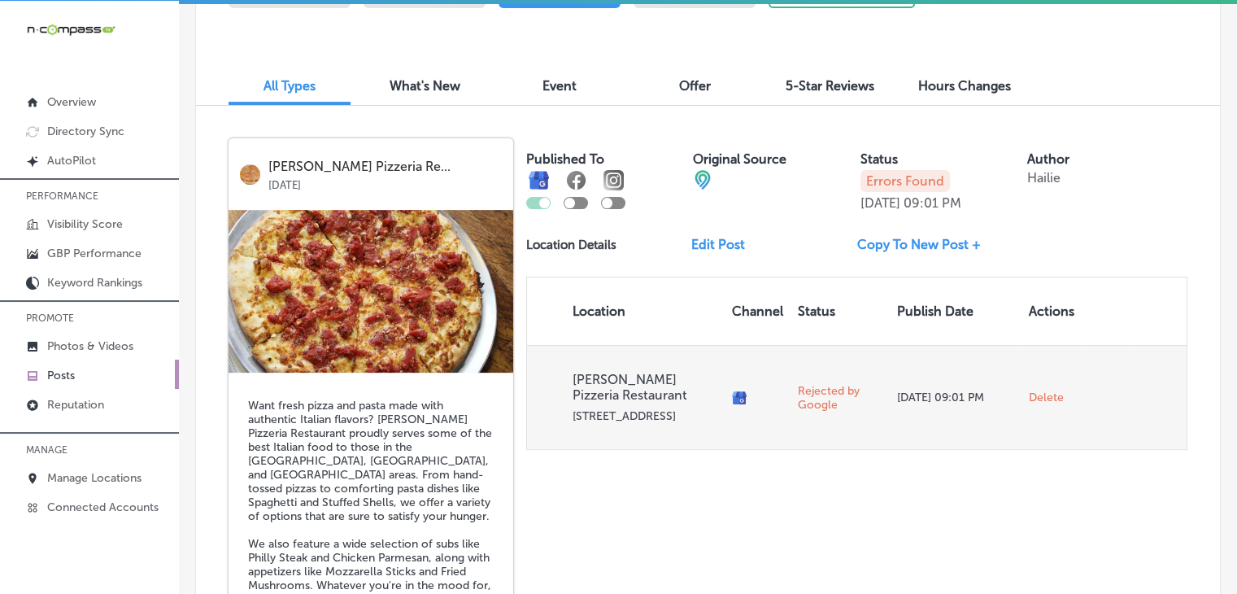
scroll to position [532, 0]
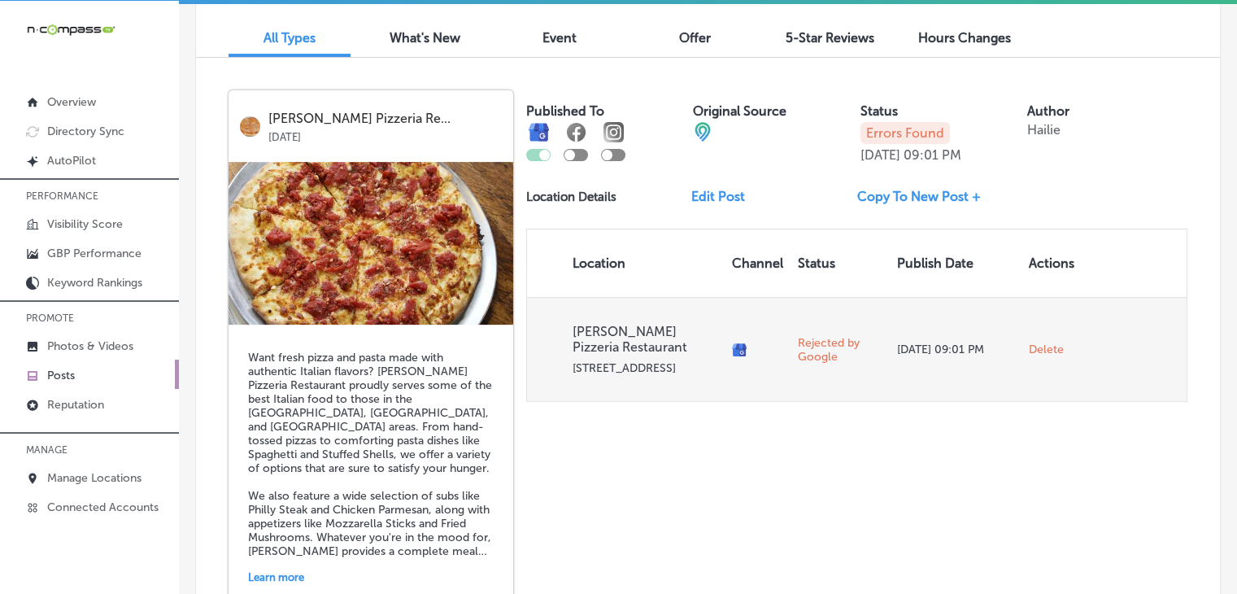
click at [1038, 342] on span "Delete" at bounding box center [1046, 349] width 35 height 15
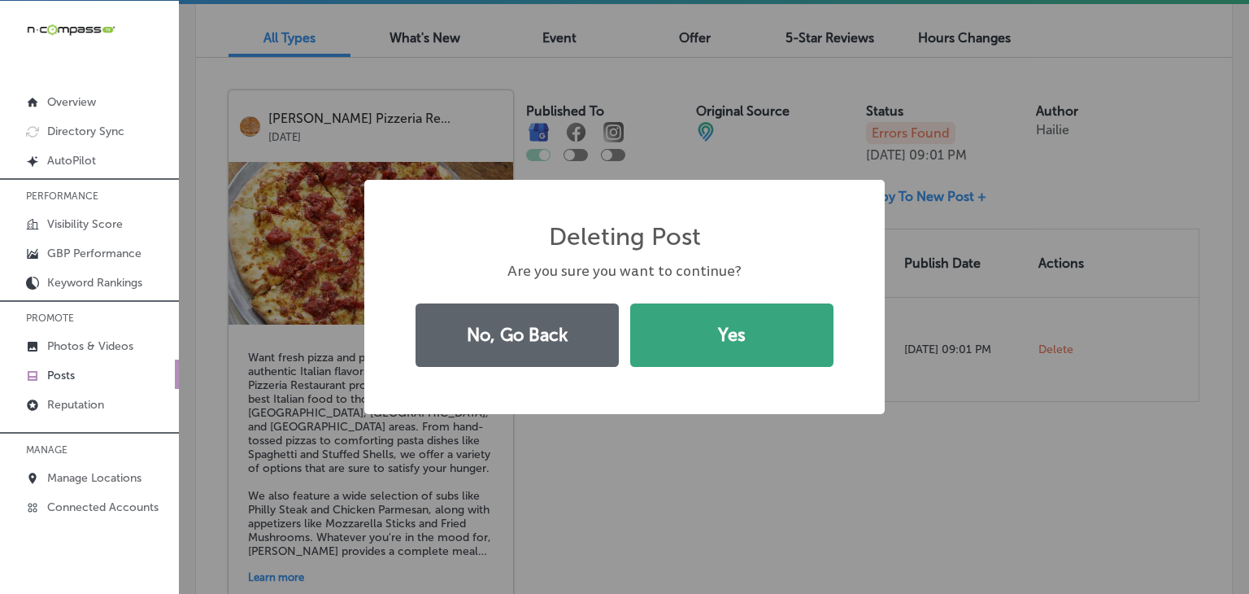
click at [766, 346] on button "Yes" at bounding box center [731, 334] width 203 height 63
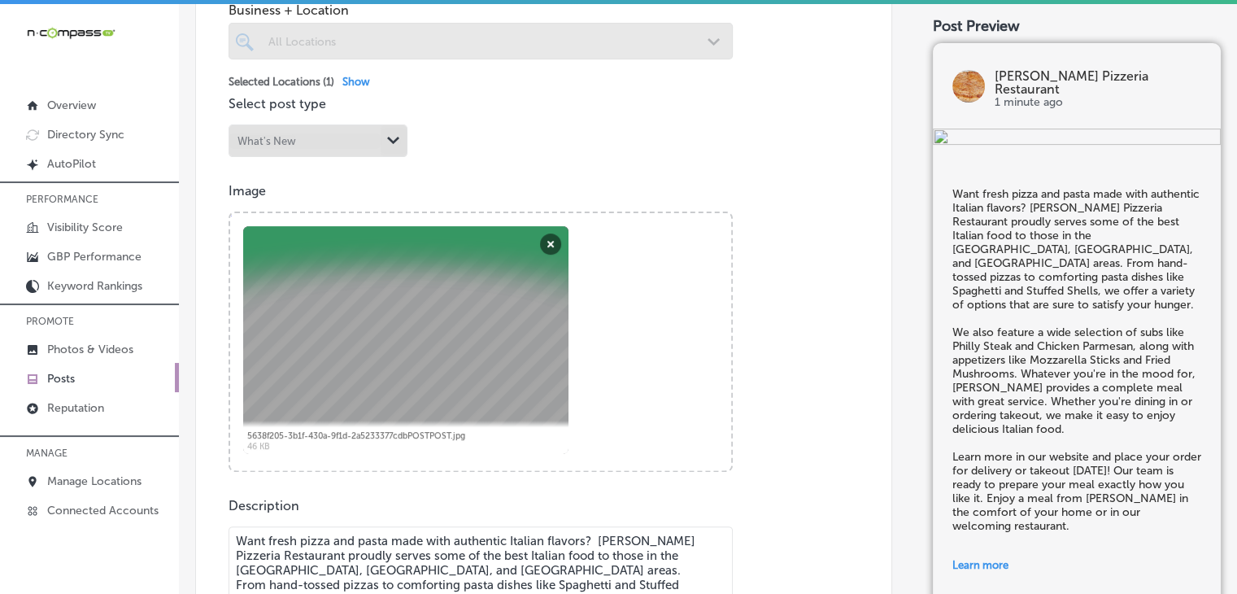
scroll to position [325, 0]
